Goal: Book appointment/travel/reservation

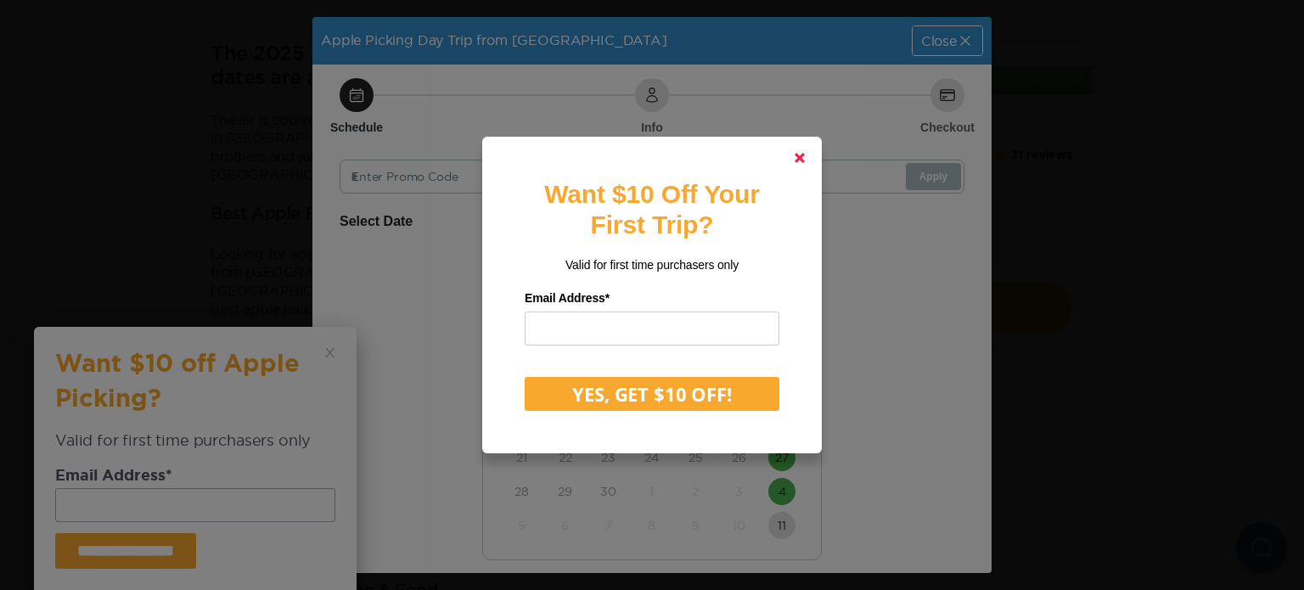
click at [794, 154] on icon at bounding box center [799, 158] width 10 height 10
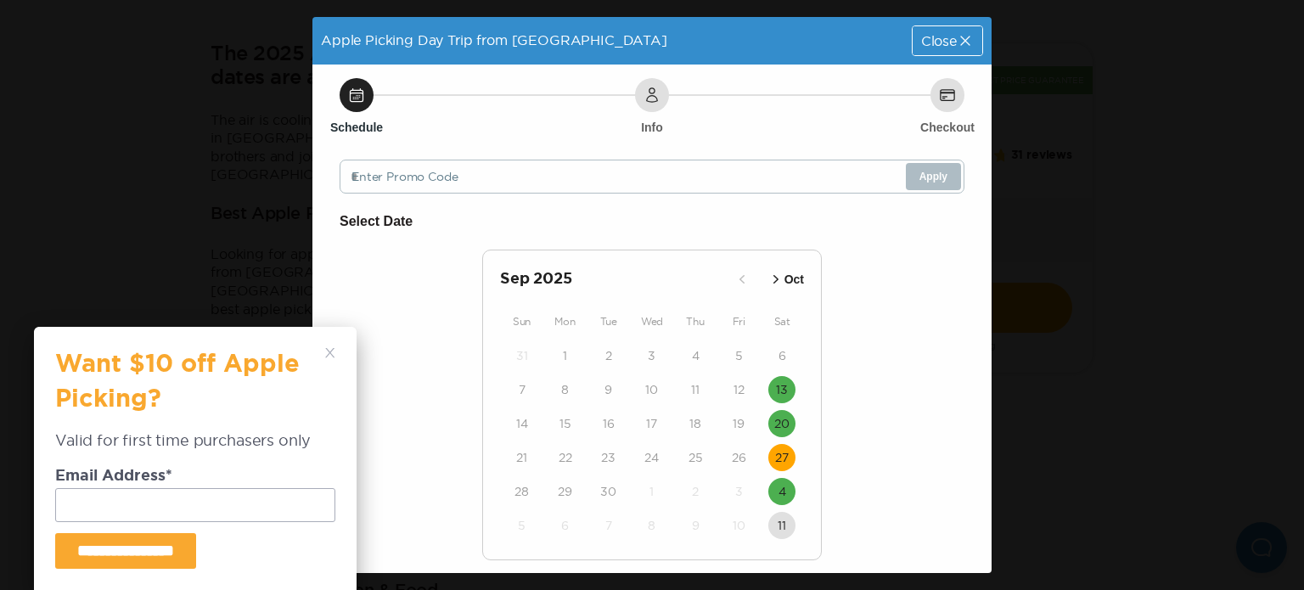
click at [777, 457] on time "27" at bounding box center [782, 457] width 14 height 17
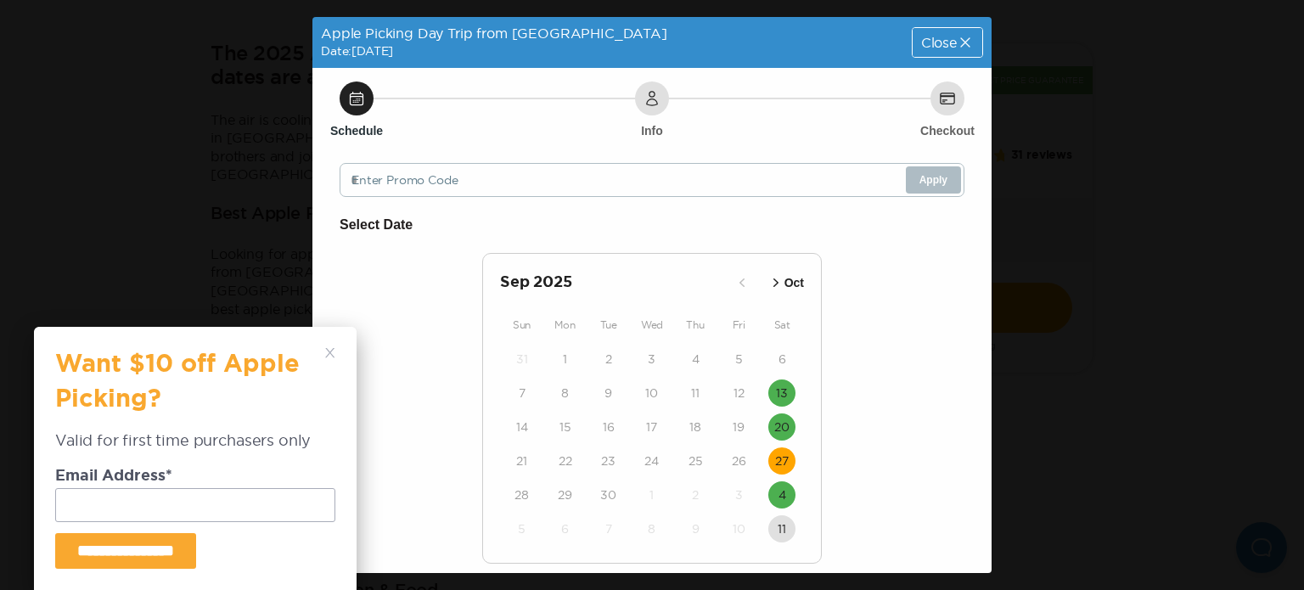
scroll to position [103, 0]
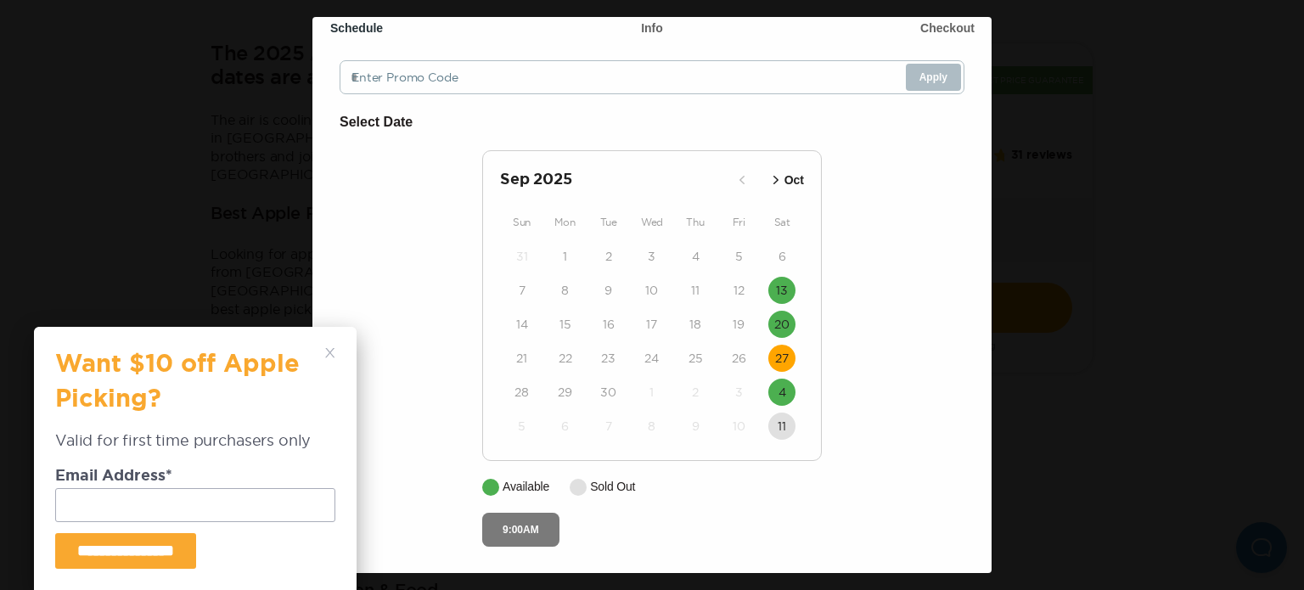
click at [521, 532] on button "9:00AM" at bounding box center [520, 530] width 77 height 34
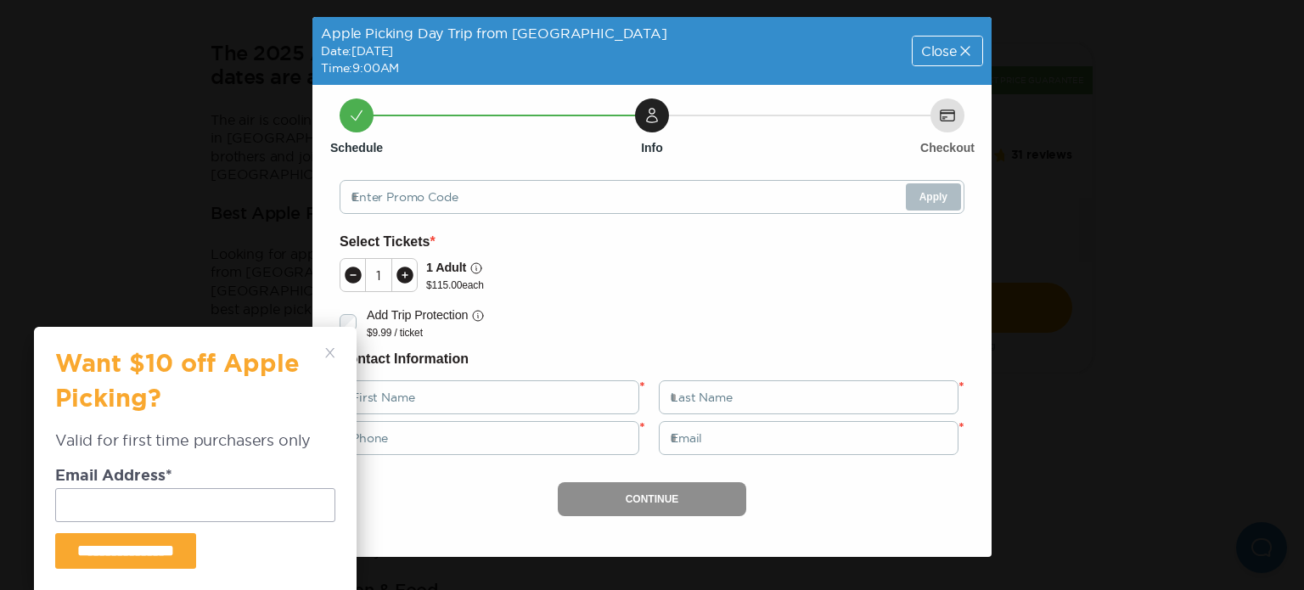
scroll to position [0, 0]
click at [921, 55] on span "Close" at bounding box center [939, 51] width 36 height 14
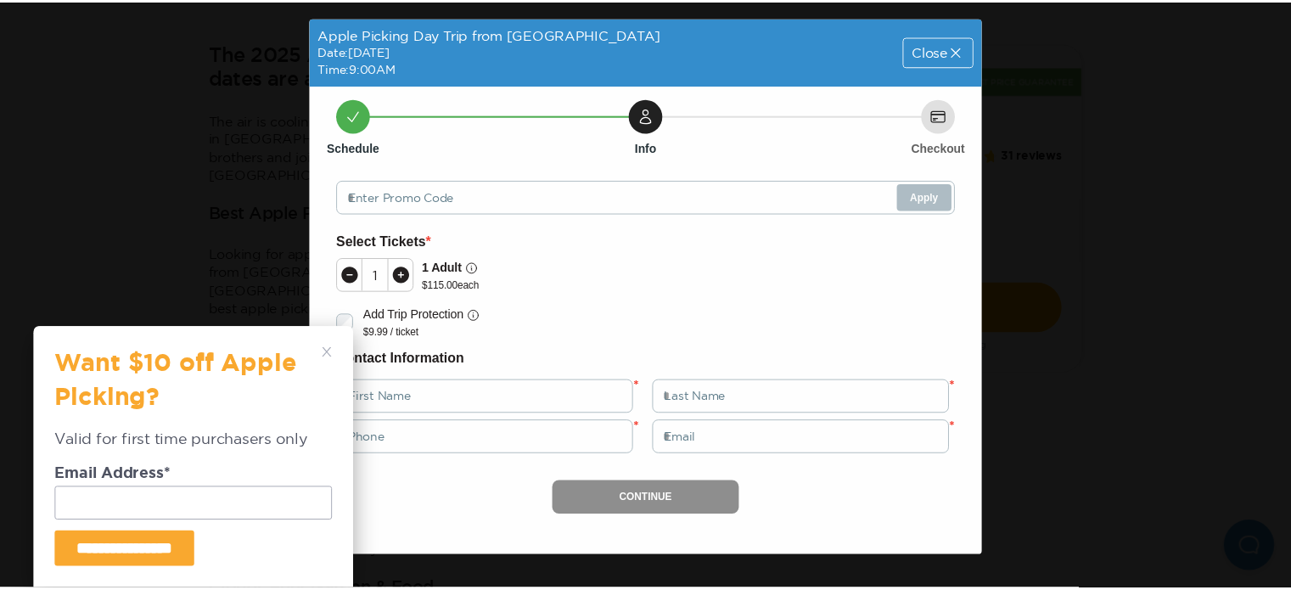
scroll to position [516, 0]
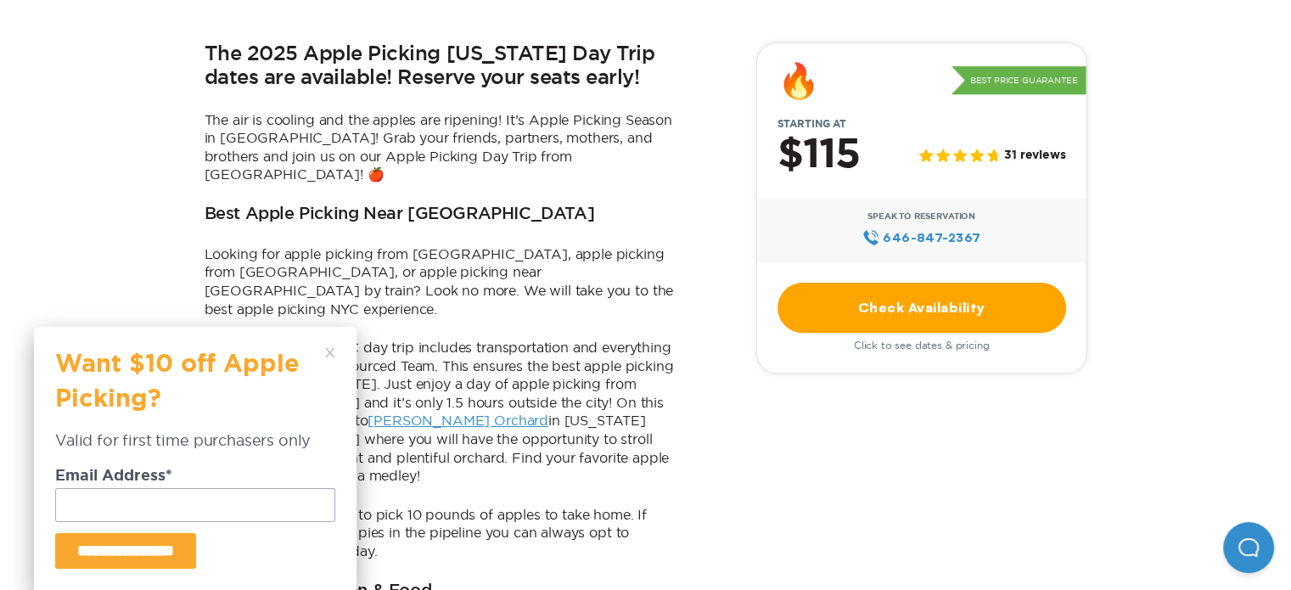
click at [331, 361] on div "**********" at bounding box center [195, 458] width 280 height 221
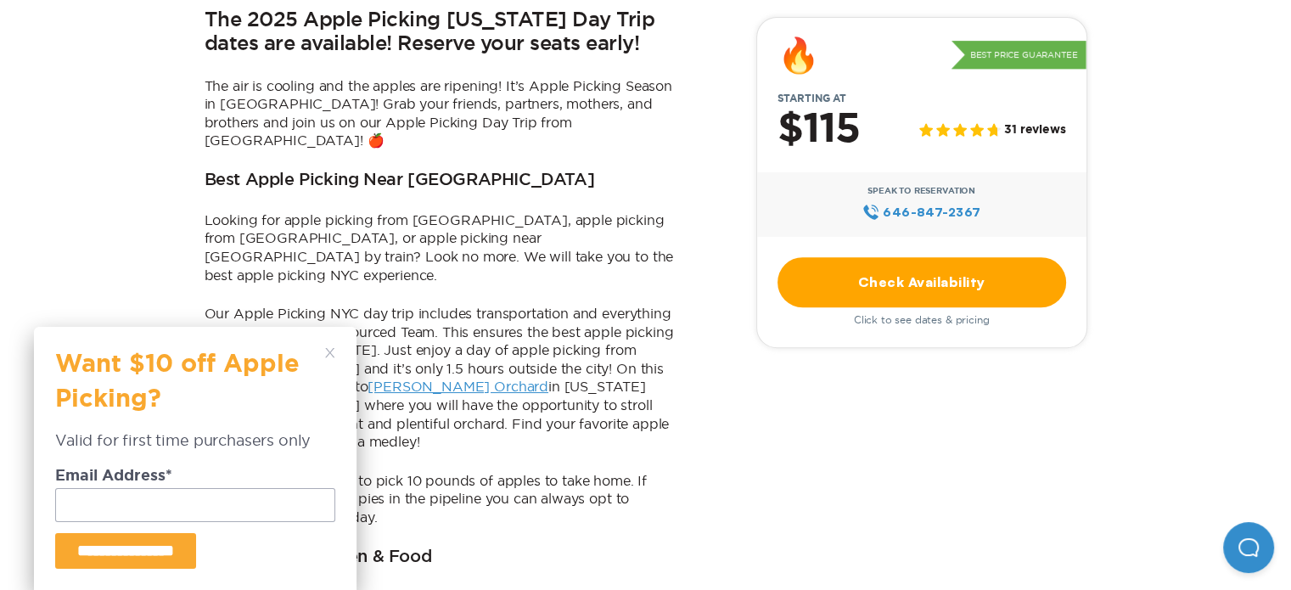
click at [326, 351] on icon at bounding box center [330, 353] width 10 height 10
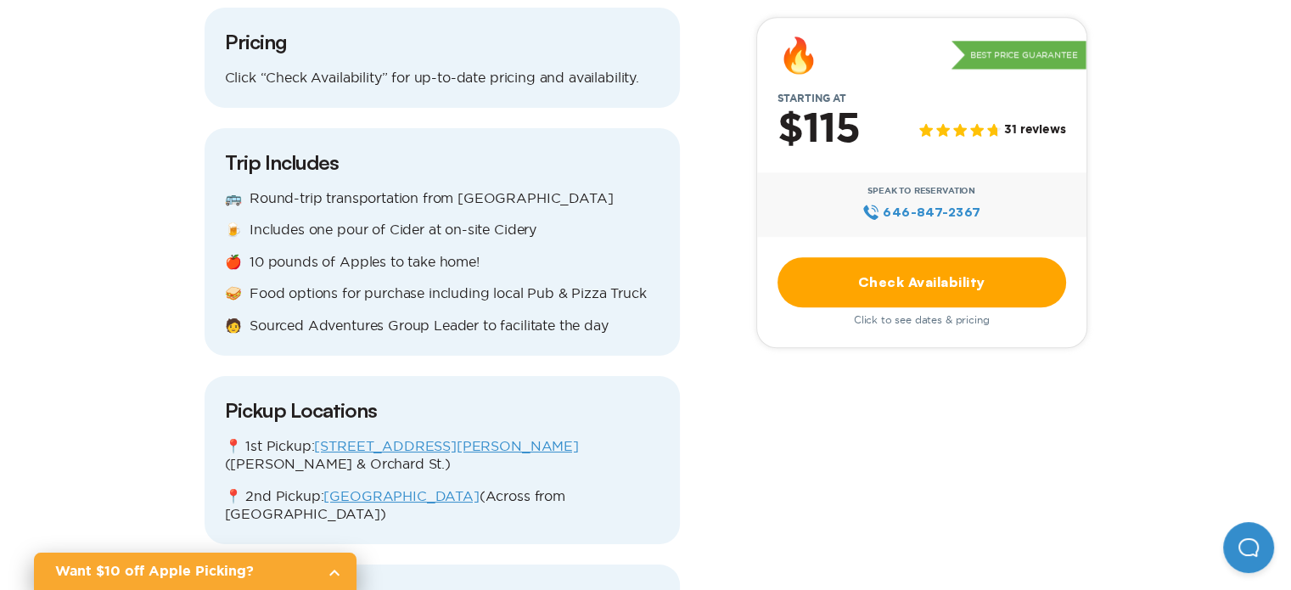
scroll to position [1908, 0]
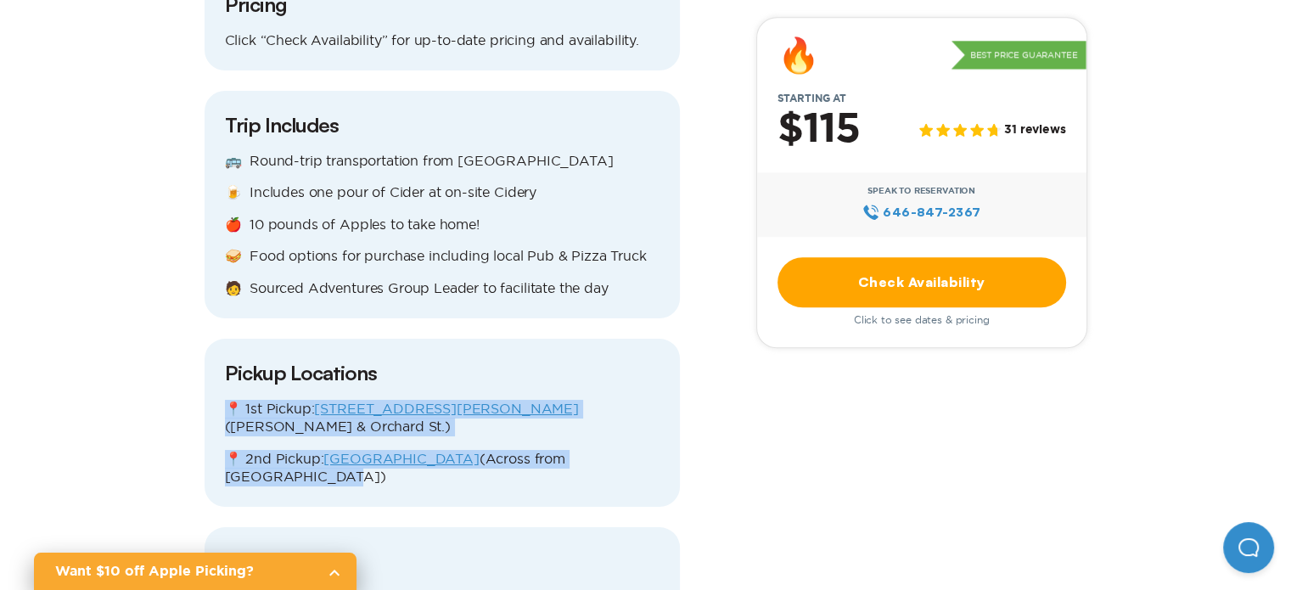
drag, startPoint x: 303, startPoint y: 412, endPoint x: 227, endPoint y: 339, distance: 105.0
click at [227, 400] on div "📍 1st Pickup: [STREET_ADDRESS][PERSON_NAME] ([PERSON_NAME] & Orchard St.) 📍 2nd…" at bounding box center [442, 443] width 435 height 87
copy div "📍 1st Pickup: [STREET_ADDRESS][PERSON_NAME] ([PERSON_NAME] & Orchard St.) 📍 2nd…"
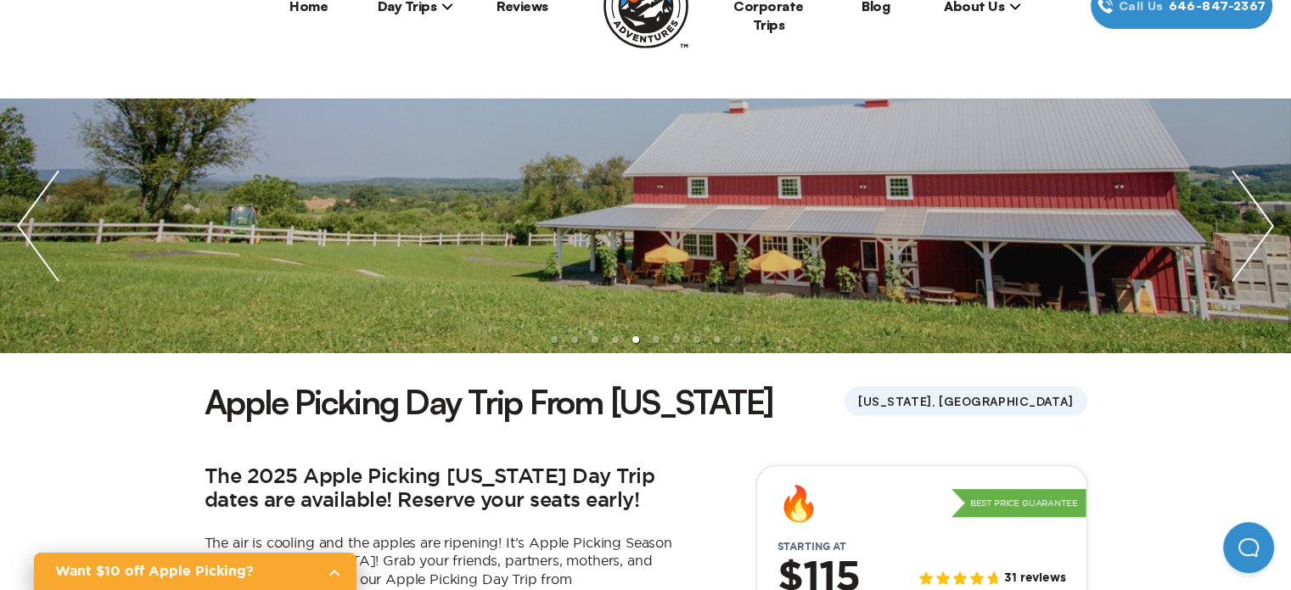
scroll to position [78, 0]
